Goal: Navigation & Orientation: Find specific page/section

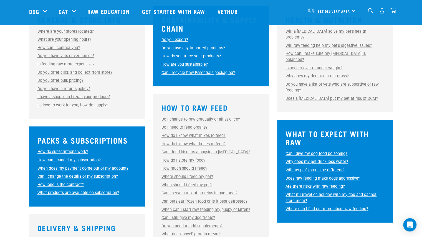
scroll to position [188, 0]
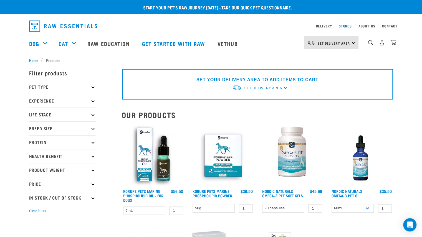
click at [347, 27] on link "Stores" at bounding box center [344, 26] width 13 height 2
